Goal: Task Accomplishment & Management: Manage account settings

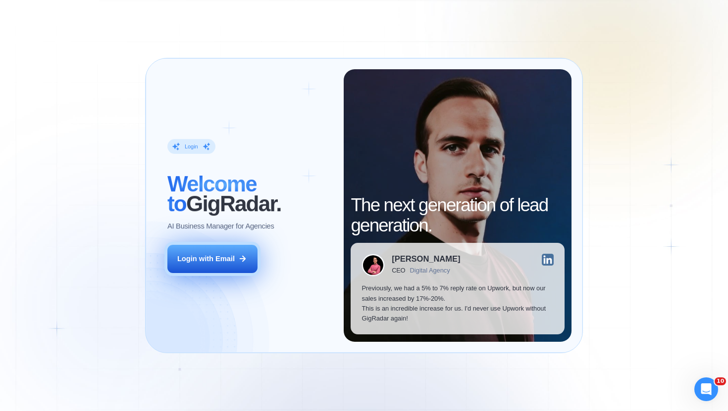
click at [206, 261] on div "Login with Email" at bounding box center [205, 259] width 57 height 10
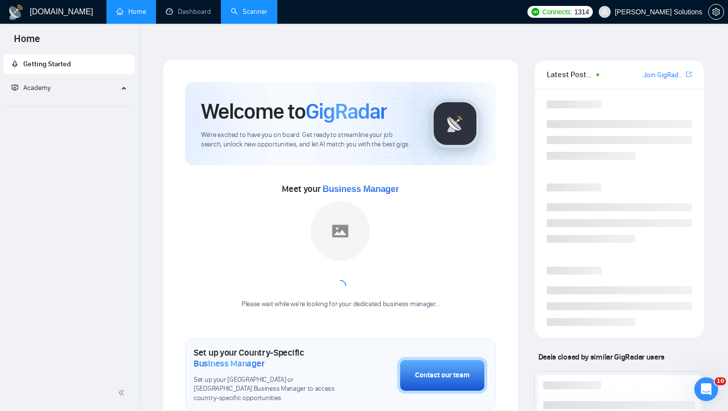
click at [239, 16] on link "Scanner" at bounding box center [249, 11] width 37 height 8
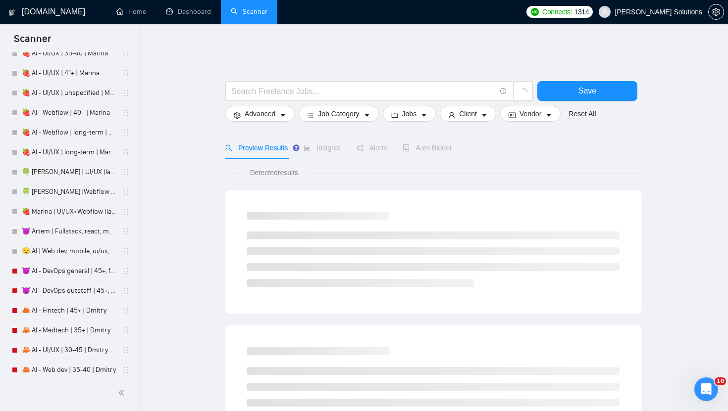
scroll to position [2658, 0]
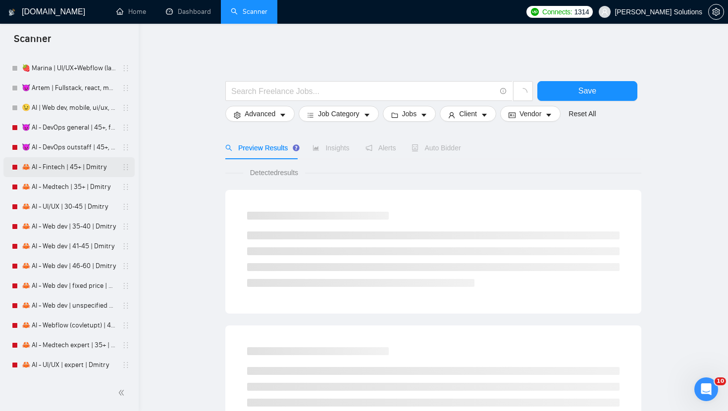
click at [59, 163] on link "🦀 AI - Fintech | 45+ | Dmitry" at bounding box center [69, 167] width 94 height 20
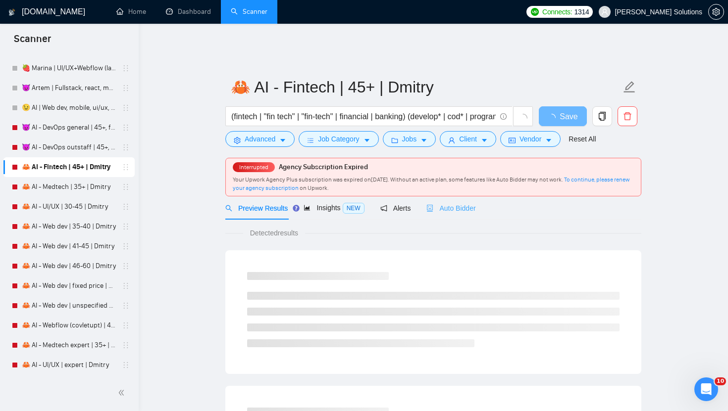
click at [447, 210] on div "Auto Bidder" at bounding box center [450, 208] width 49 height 23
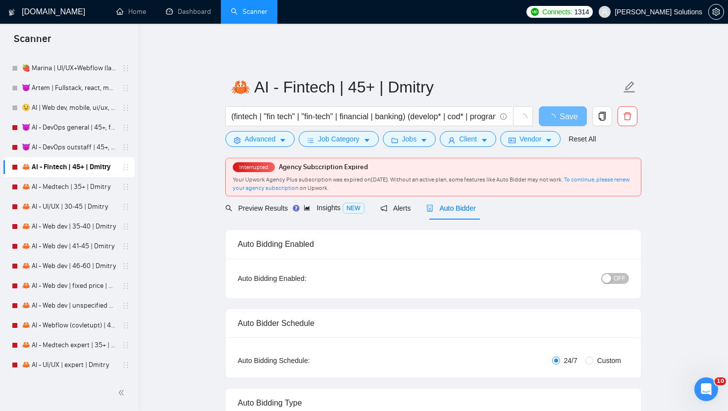
radio input "false"
radio input "true"
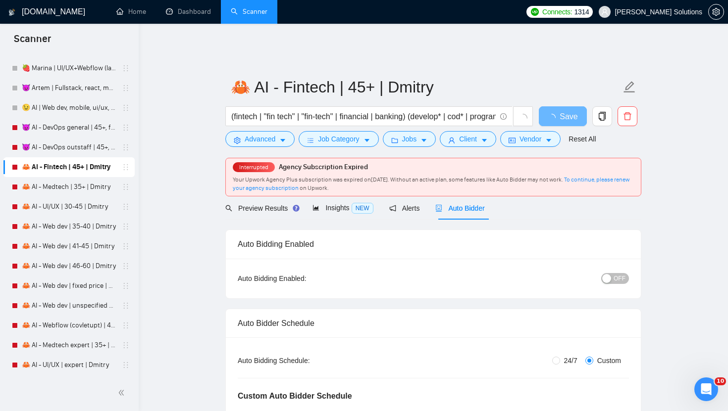
click at [612, 278] on div "OFF" at bounding box center [564, 279] width 130 height 16
click at [612, 273] on button "OFF" at bounding box center [615, 278] width 28 height 11
click at [571, 108] on button "Save" at bounding box center [563, 116] width 48 height 20
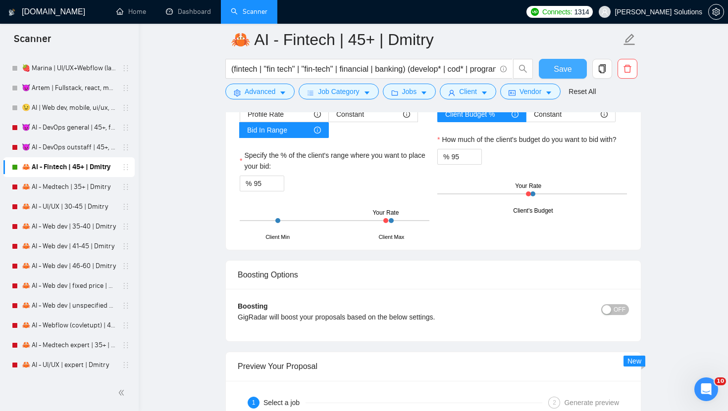
scroll to position [1817, 0]
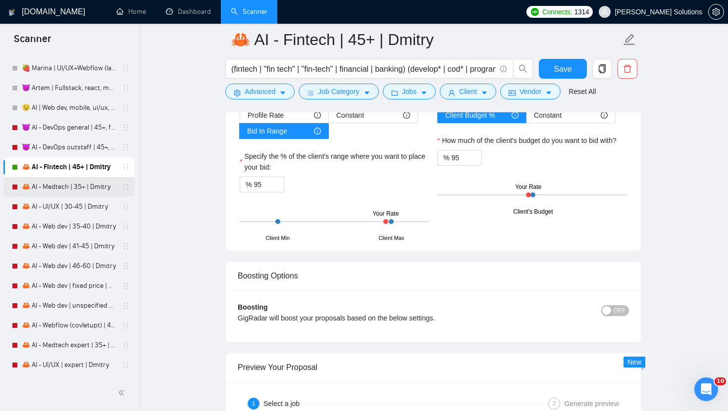
click at [90, 185] on link "🦀 AI - Medtech | 35+ | Dmitry" at bounding box center [69, 187] width 94 height 20
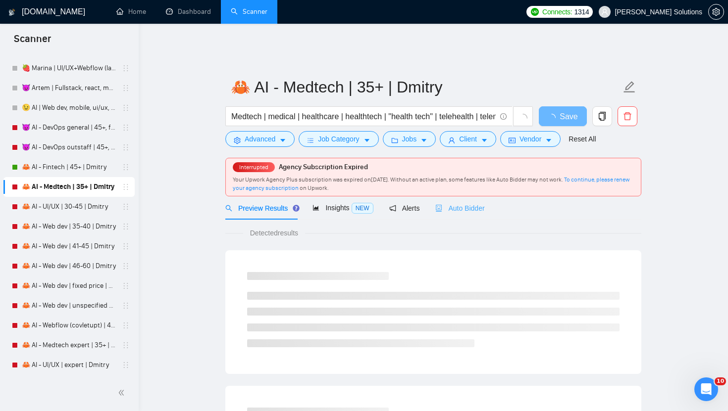
click at [459, 197] on div "Auto Bidder" at bounding box center [459, 208] width 49 height 23
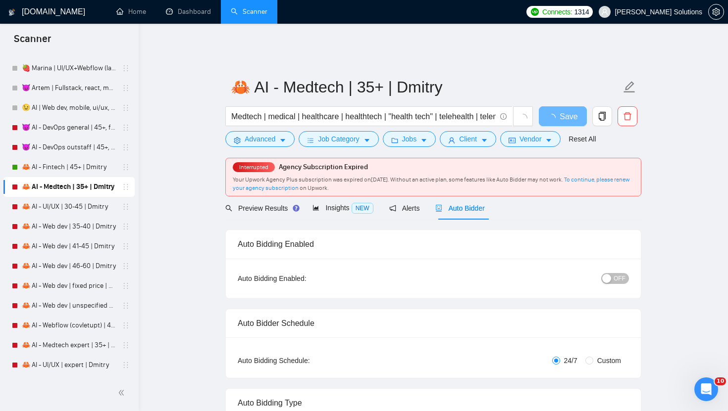
radio input "false"
radio input "true"
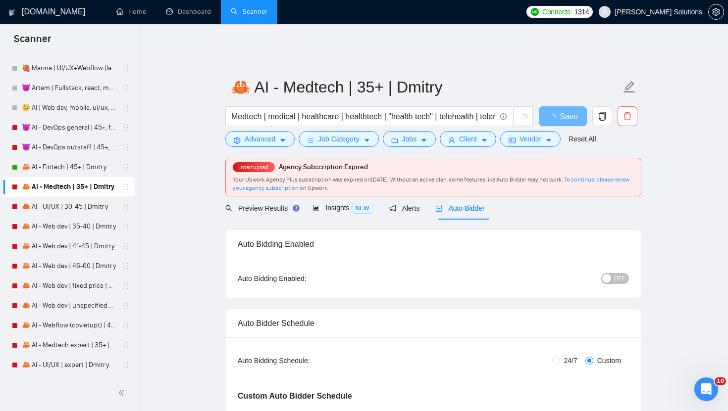
click at [617, 271] on div "OFF" at bounding box center [564, 279] width 130 height 16
click at [617, 273] on span "OFF" at bounding box center [619, 278] width 12 height 11
click at [572, 110] on span "Save" at bounding box center [569, 116] width 18 height 12
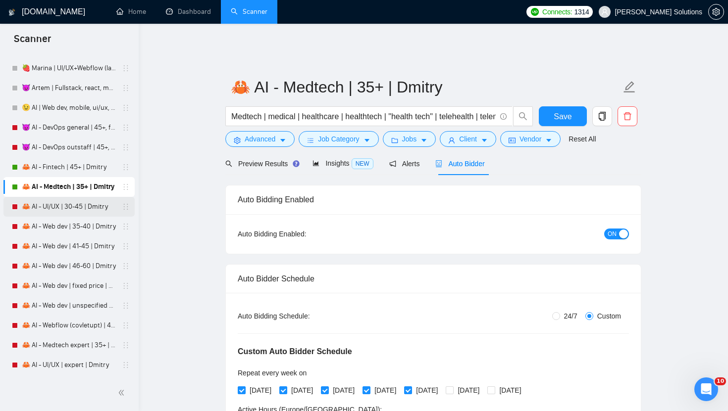
click at [96, 205] on link "🦀 AI - UI/UX | 30-45 | Dmitry" at bounding box center [69, 207] width 94 height 20
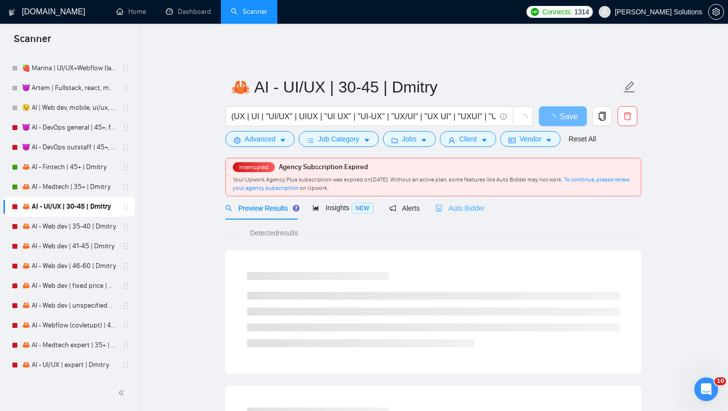
click at [452, 210] on div "Auto Bidder" at bounding box center [459, 208] width 49 height 23
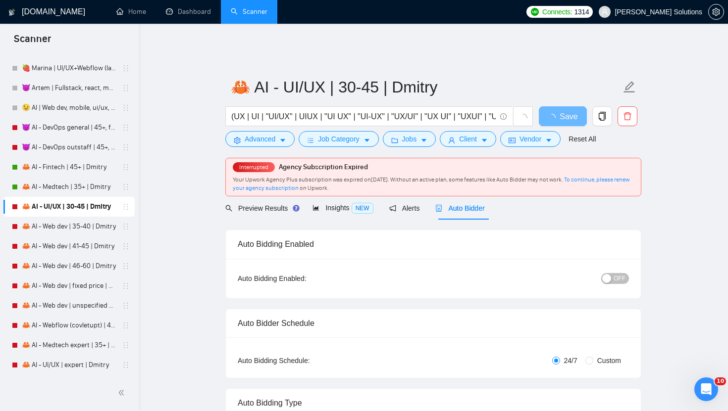
radio input "false"
radio input "true"
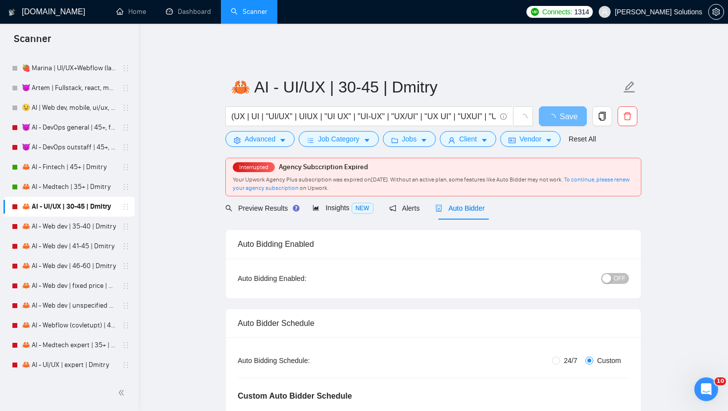
click at [614, 273] on span "OFF" at bounding box center [619, 278] width 12 height 11
click at [557, 110] on button "Save" at bounding box center [563, 116] width 48 height 20
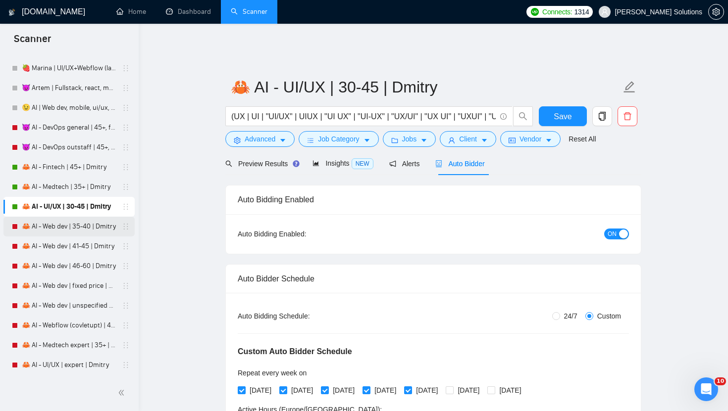
click at [48, 220] on link "🦀 AI - Web dev | 35-40 | Dmitry" at bounding box center [69, 227] width 94 height 20
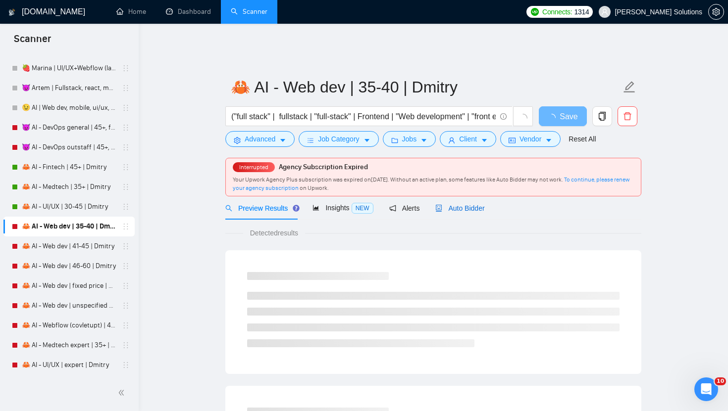
click at [457, 204] on span "Auto Bidder" at bounding box center [459, 208] width 49 height 8
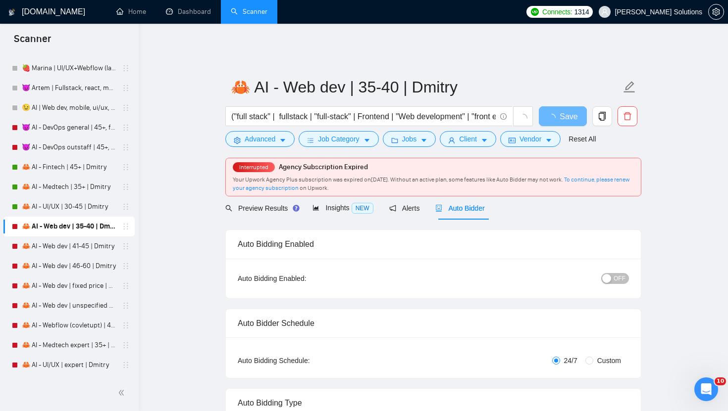
radio input "false"
radio input "true"
click at [608, 274] on div "button" at bounding box center [606, 278] width 9 height 9
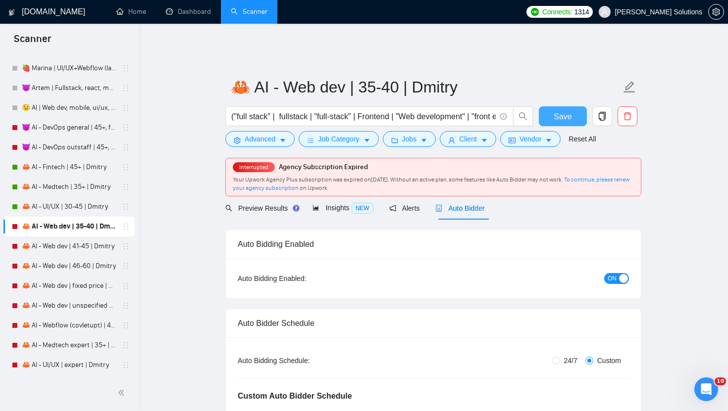
click at [560, 110] on span "Save" at bounding box center [563, 116] width 18 height 12
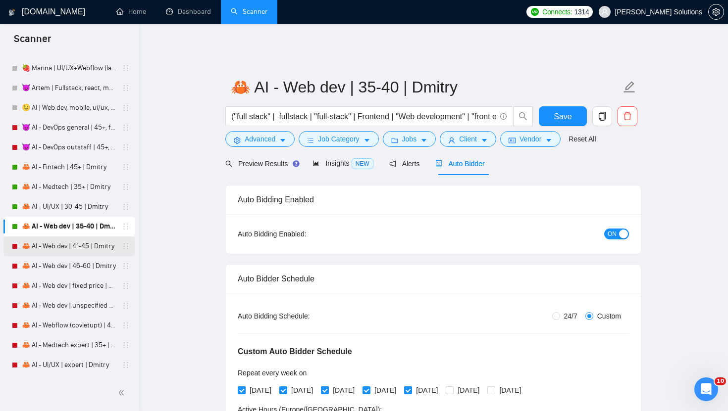
click at [70, 247] on link "🦀 AI - Web dev | 41-45 | Dmitry" at bounding box center [69, 247] width 94 height 20
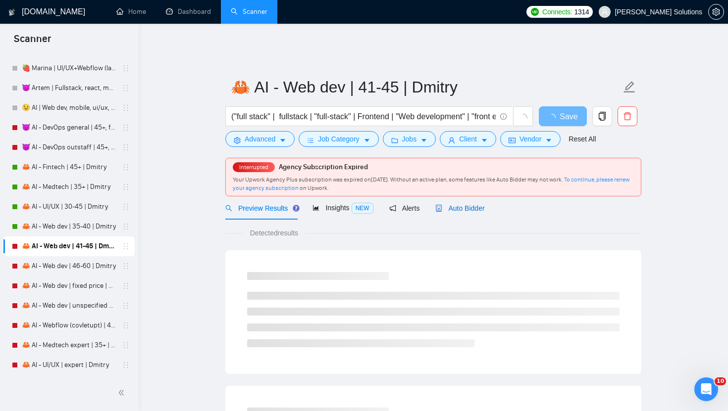
click at [448, 206] on div "Auto Bidder" at bounding box center [459, 208] width 49 height 11
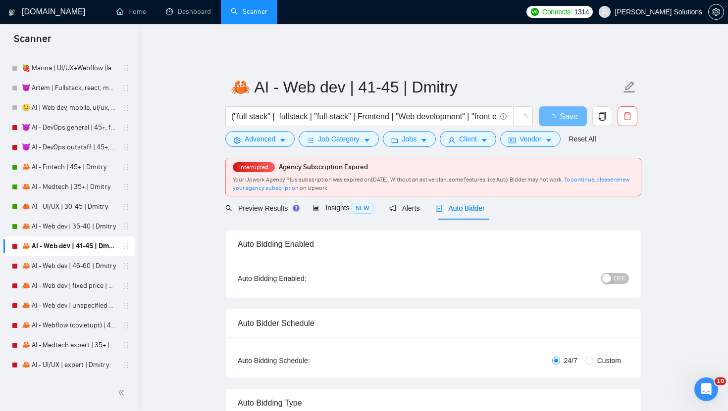
radio input "false"
radio input "true"
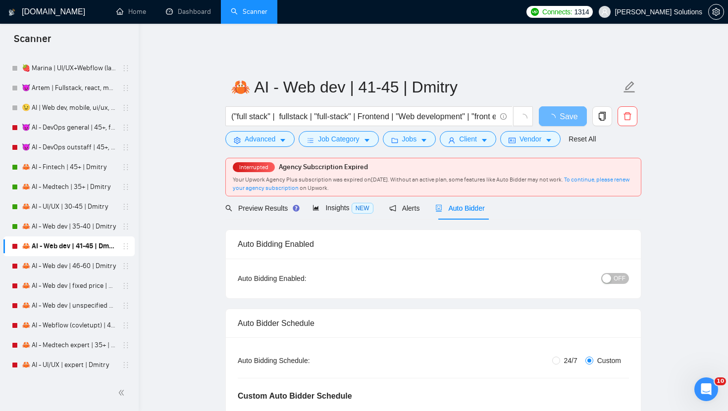
click at [616, 275] on span "OFF" at bounding box center [619, 278] width 12 height 11
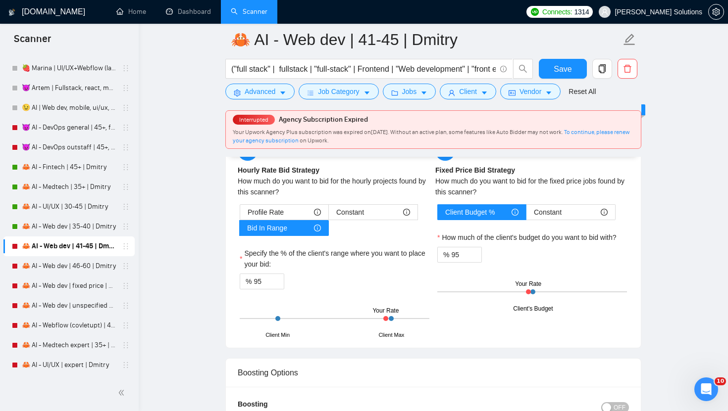
scroll to position [1849, 0]
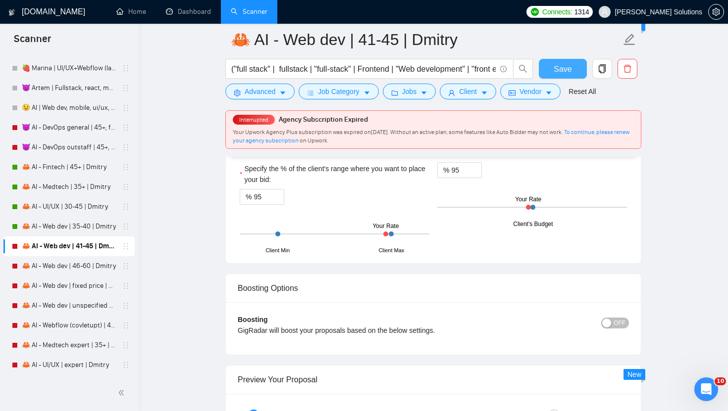
click at [582, 70] on button "Save" at bounding box center [563, 69] width 48 height 20
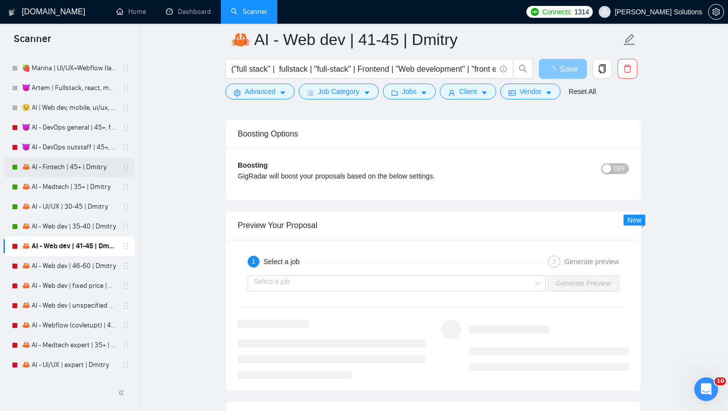
scroll to position [1965, 0]
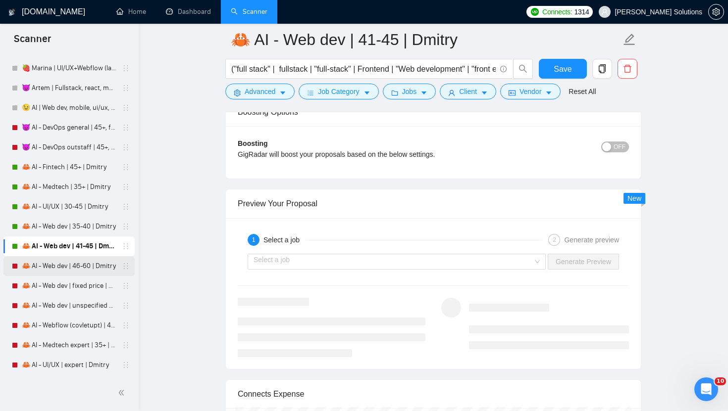
click at [52, 267] on link "🦀 AI - Web dev | 46-60 | Dmitry" at bounding box center [69, 266] width 94 height 20
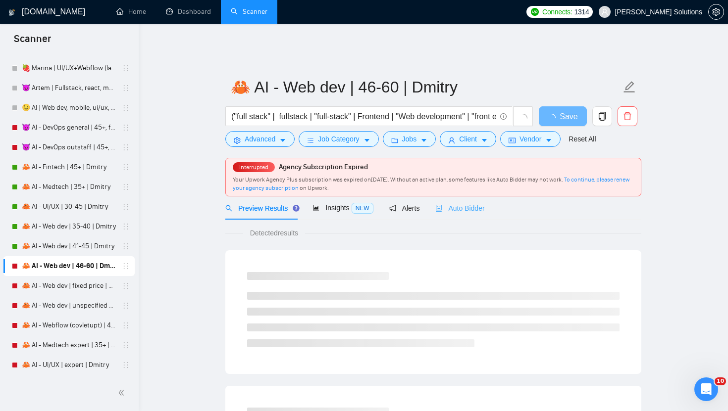
click at [454, 212] on div "Auto Bidder" at bounding box center [459, 208] width 49 height 23
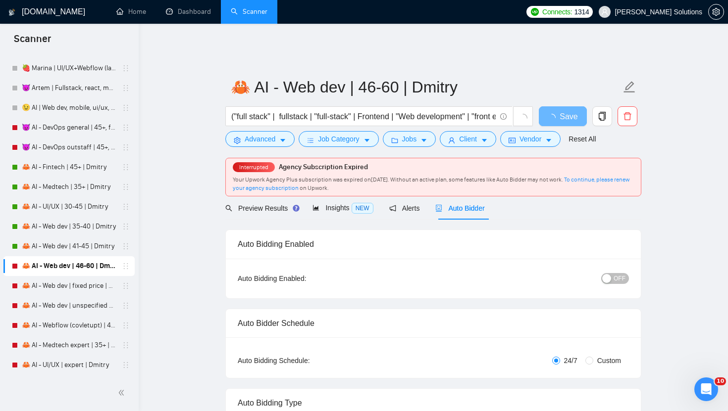
radio input "false"
radio input "true"
click at [603, 274] on div "button" at bounding box center [606, 278] width 9 height 9
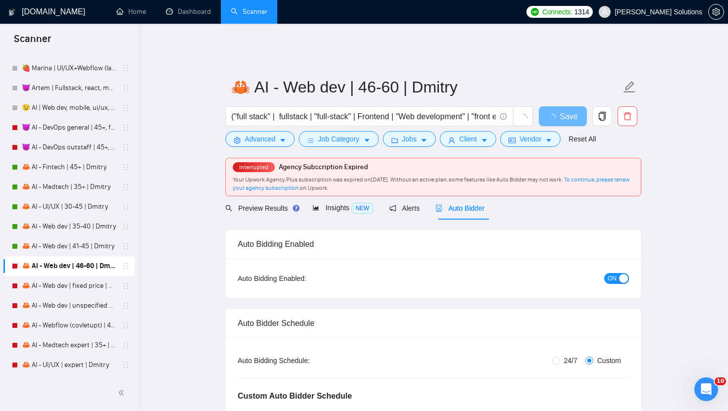
click at [607, 273] on button "ON" at bounding box center [616, 278] width 25 height 11
click at [608, 274] on div "button" at bounding box center [606, 278] width 9 height 9
click at [560, 110] on span "Save" at bounding box center [563, 116] width 18 height 12
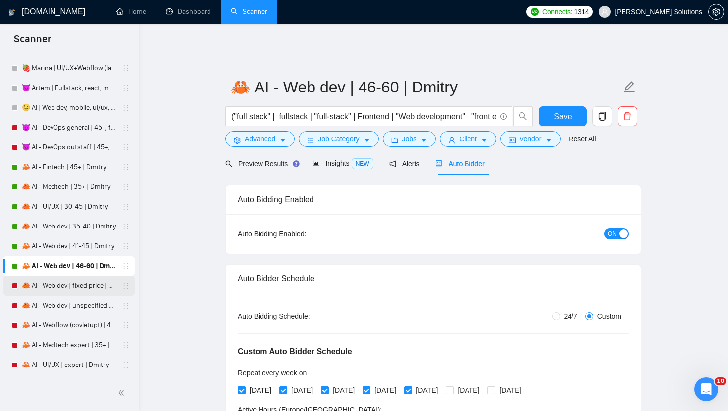
click at [73, 291] on link "🦀 AI - Web dev | fixed price | Dmitry" at bounding box center [69, 286] width 94 height 20
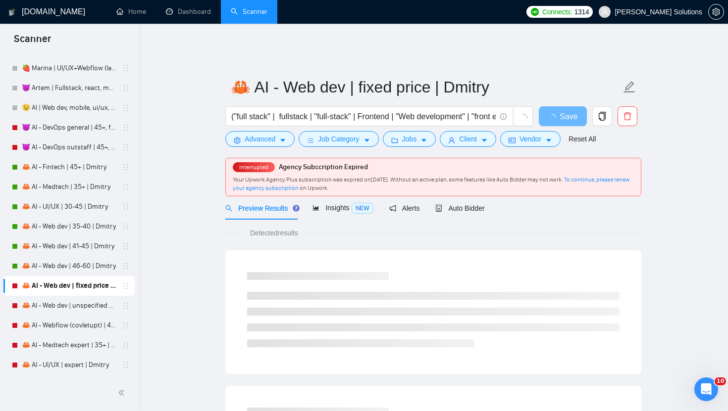
click at [469, 210] on div "Auto Bidder" at bounding box center [459, 208] width 49 height 23
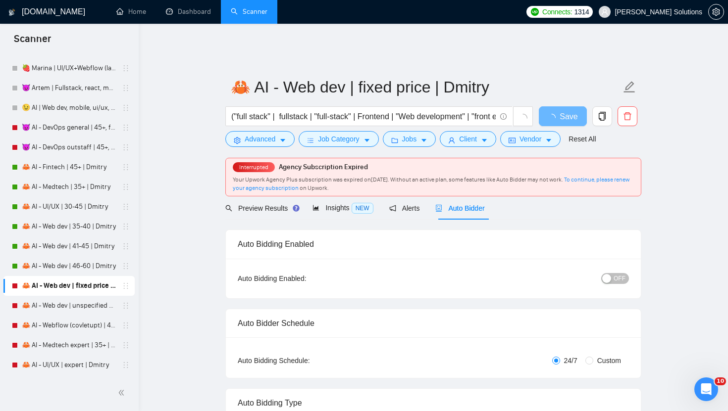
radio input "false"
radio input "true"
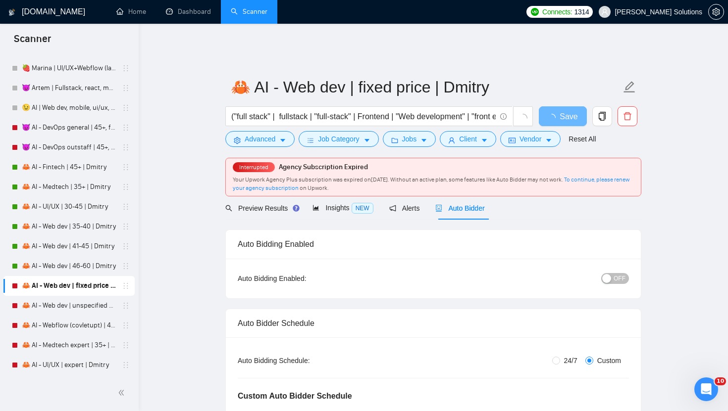
click at [611, 274] on div "button" at bounding box center [606, 278] width 9 height 9
click at [563, 111] on span "Save" at bounding box center [563, 116] width 18 height 12
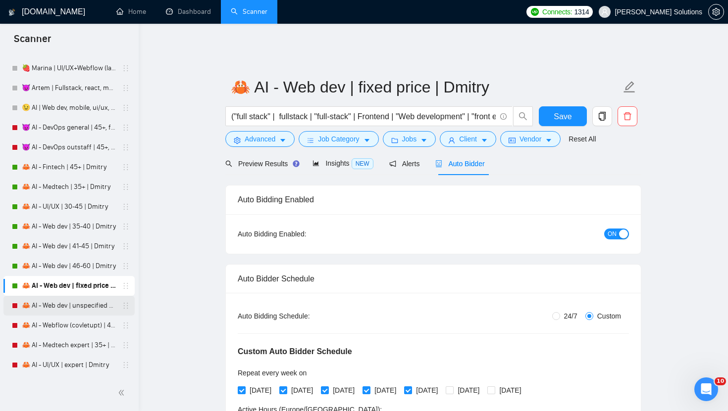
click at [75, 304] on link "🦀 AI - Web dev | unspecified budget | Dmitry" at bounding box center [69, 306] width 94 height 20
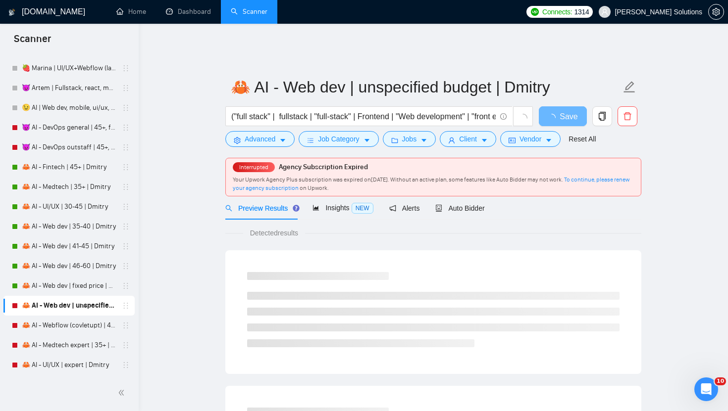
click at [461, 159] on div "Interrupted Agency Subscription Expired Your Upwork Agency Plus subscription wa…" at bounding box center [433, 177] width 415 height 38
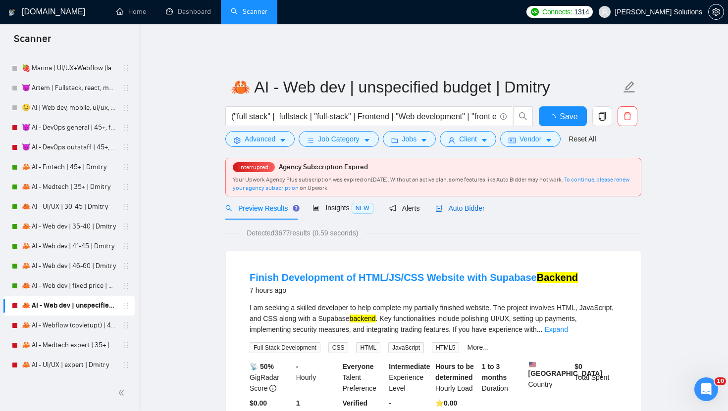
click at [454, 204] on span "Auto Bidder" at bounding box center [459, 208] width 49 height 8
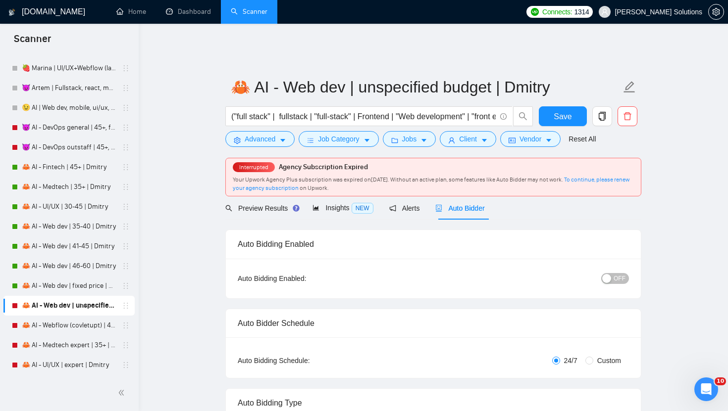
click at [617, 273] on span "OFF" at bounding box center [619, 278] width 12 height 11
radio input "false"
radio input "true"
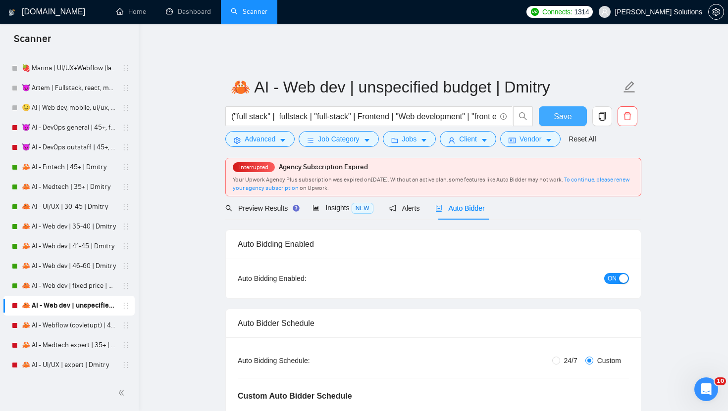
click at [562, 110] on span "Save" at bounding box center [563, 116] width 18 height 12
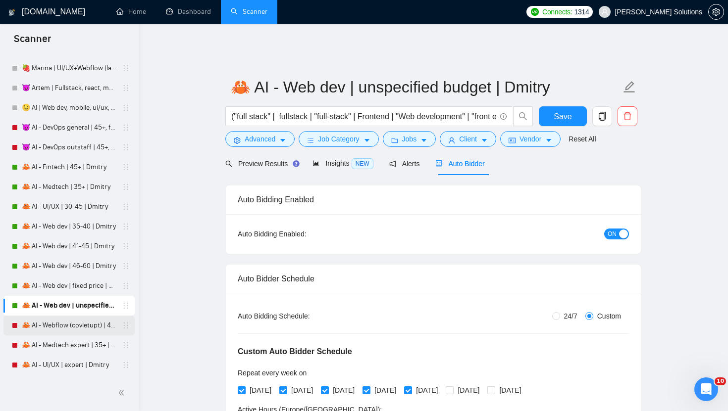
click at [66, 333] on link "🦀 AI - Webflow (covletupt) | 45+ | Dmitry" at bounding box center [69, 326] width 94 height 20
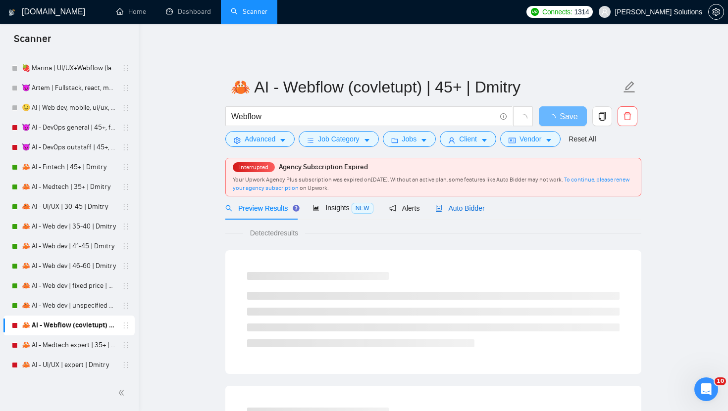
click at [452, 203] on div "Auto Bidder" at bounding box center [459, 208] width 49 height 11
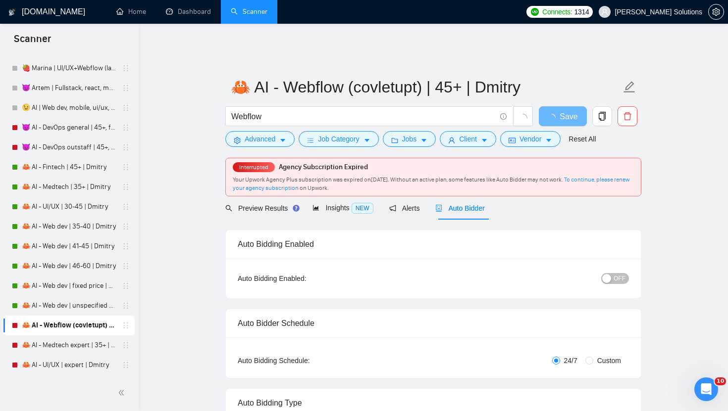
radio input "false"
radio input "true"
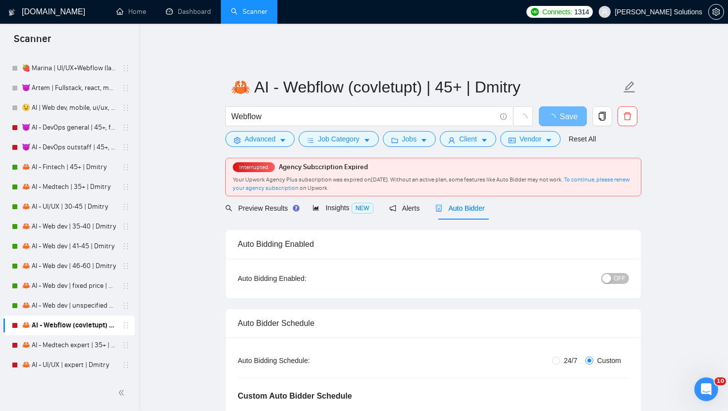
click at [617, 273] on span "OFF" at bounding box center [619, 278] width 12 height 11
click at [561, 115] on span "Save" at bounding box center [563, 116] width 18 height 12
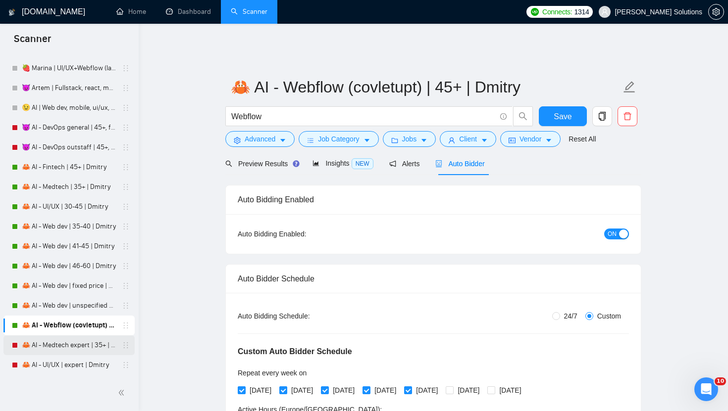
click at [56, 348] on link "🦀 AI - Medtech expert | 35+ | Dmitry" at bounding box center [69, 346] width 94 height 20
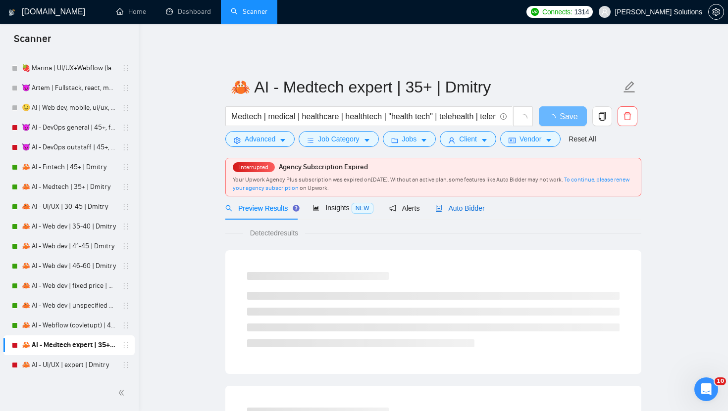
click at [462, 204] on span "Auto Bidder" at bounding box center [459, 208] width 49 height 8
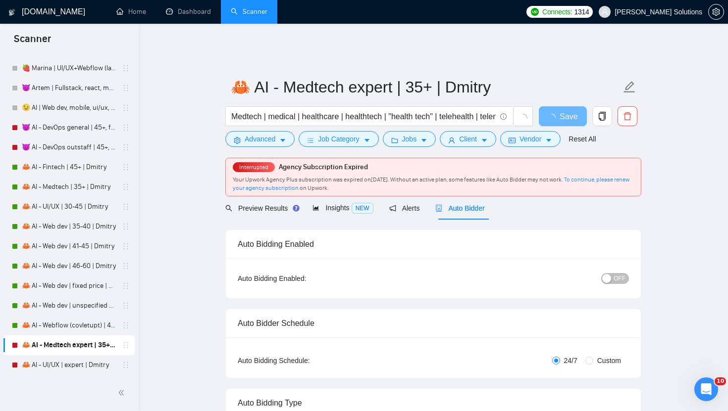
radio input "false"
radio input "true"
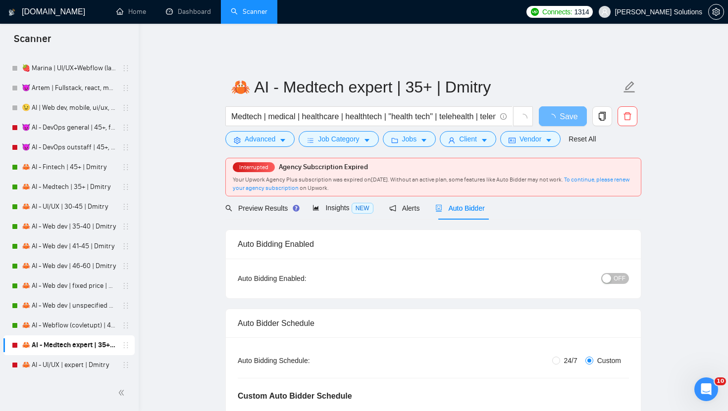
click at [620, 271] on div "OFF" at bounding box center [564, 279] width 130 height 16
click at [617, 273] on span "OFF" at bounding box center [619, 278] width 12 height 11
click at [562, 110] on span "Save" at bounding box center [563, 116] width 18 height 12
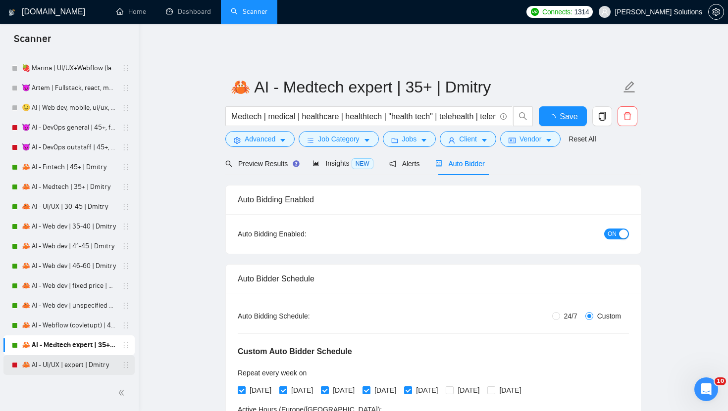
click at [96, 366] on link "🦀 AI - UI/UX | expert | Dmitry" at bounding box center [69, 366] width 94 height 20
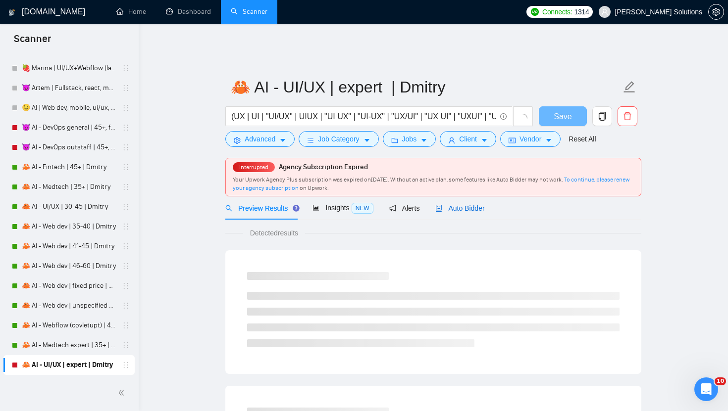
click at [453, 204] on span "Auto Bidder" at bounding box center [459, 208] width 49 height 8
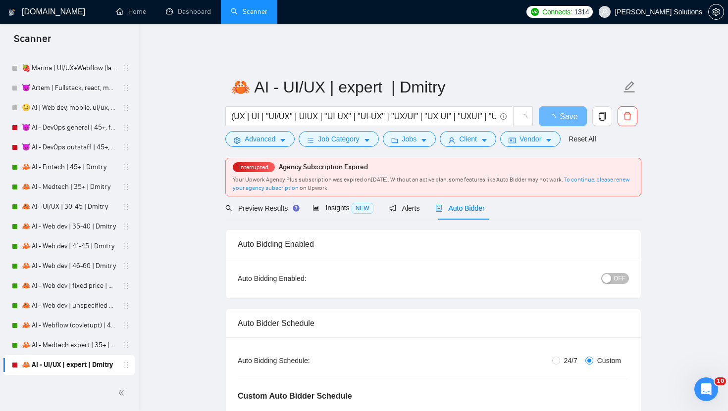
click at [615, 273] on span "OFF" at bounding box center [619, 278] width 12 height 11
click at [564, 110] on span "Save" at bounding box center [563, 116] width 18 height 12
